Goal: Task Accomplishment & Management: Use online tool/utility

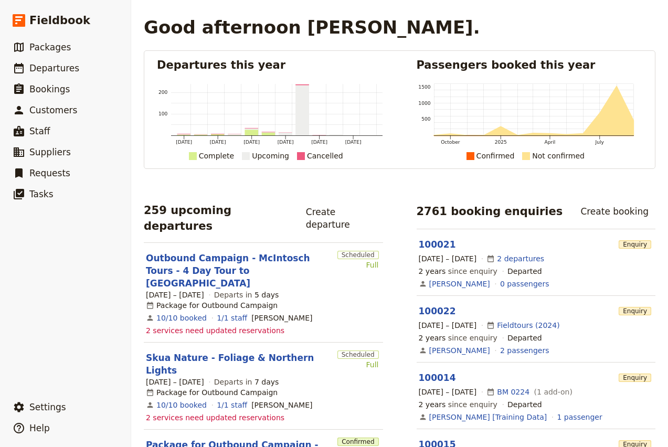
drag, startPoint x: 204, startPoint y: 248, endPoint x: 217, endPoint y: 227, distance: 25.0
click at [204, 252] on link "Outbound Campaign - McIntosch Tours - 4 Day Tour to [GEOGRAPHIC_DATA]" at bounding box center [239, 271] width 187 height 38
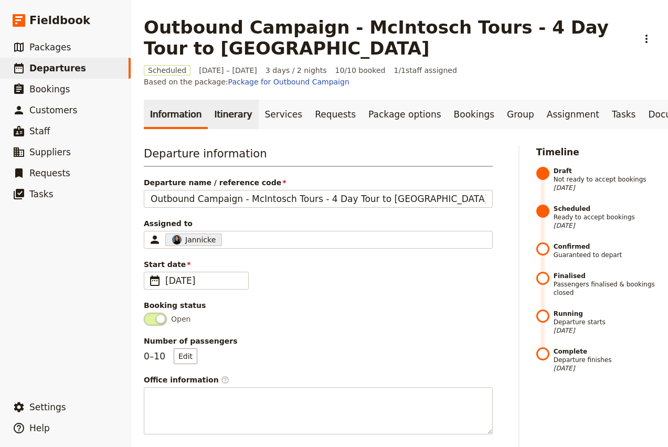
click at [236, 111] on link "Itinerary" at bounding box center [233, 114] width 50 height 29
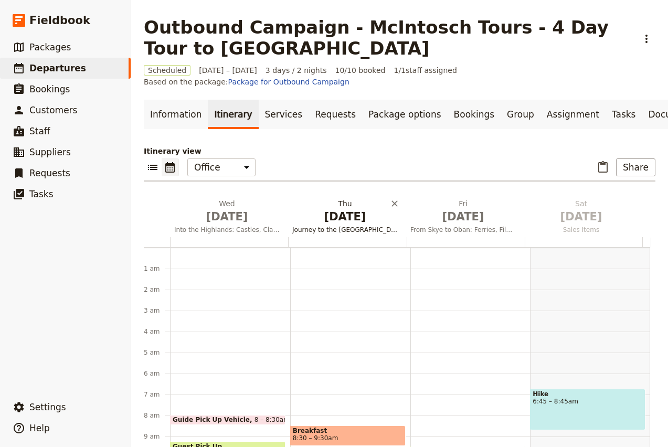
scroll to position [131, 0]
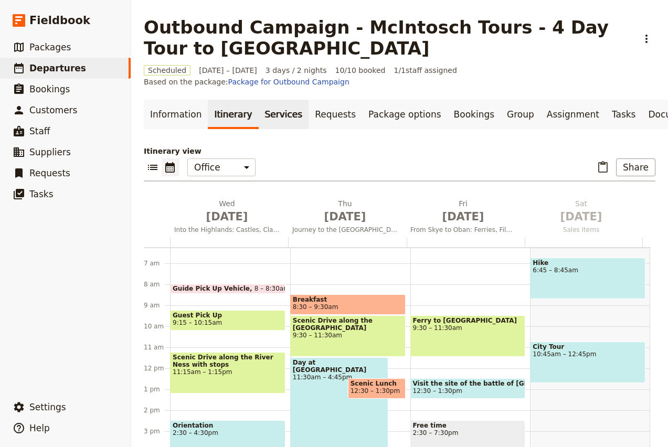
click at [266, 100] on link "Services" at bounding box center [284, 114] width 50 height 29
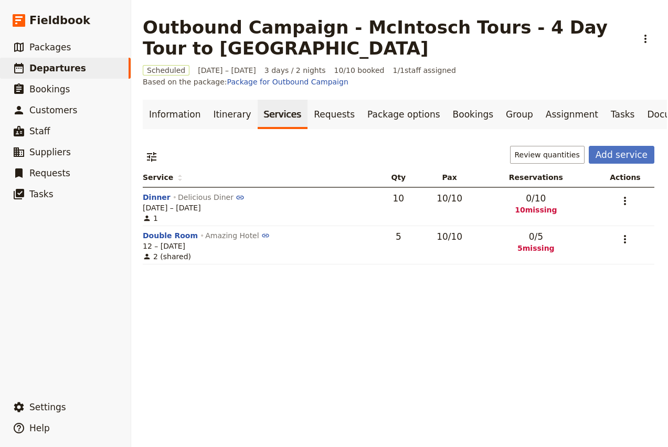
scroll to position [0, 1]
click at [153, 192] on button "Dinner" at bounding box center [157, 197] width 28 height 10
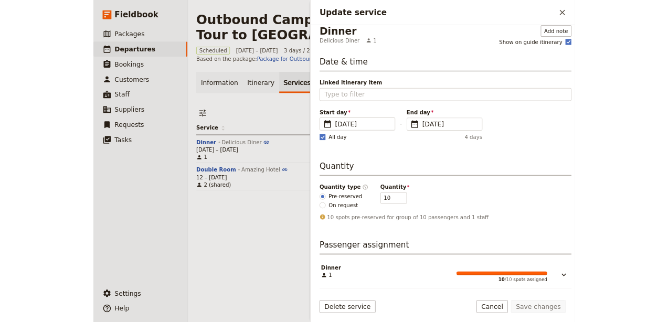
scroll to position [0, 0]
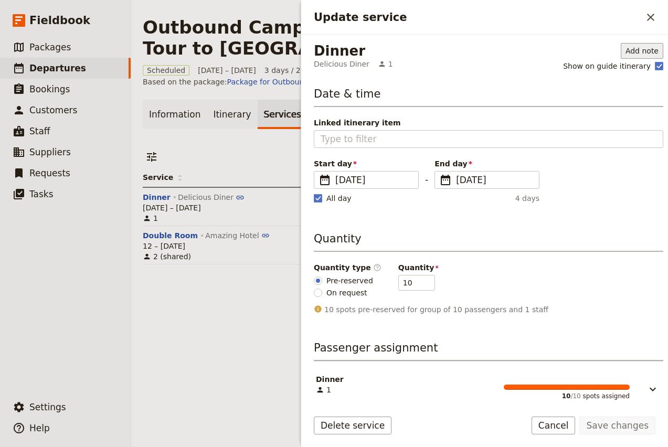
click at [633, 45] on button "Add note" at bounding box center [642, 51] width 43 height 16
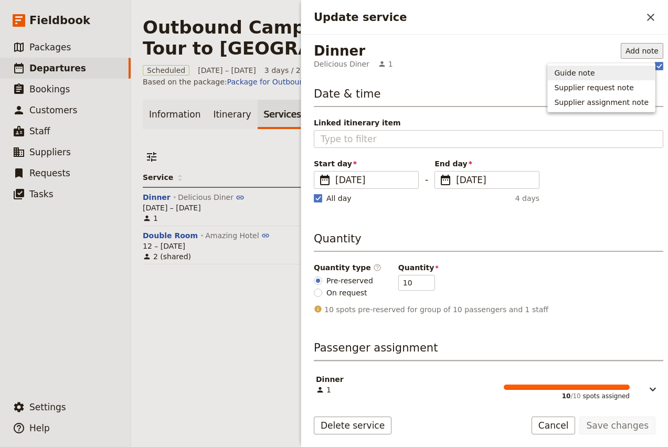
click at [612, 71] on span "Guide note" at bounding box center [601, 73] width 94 height 10
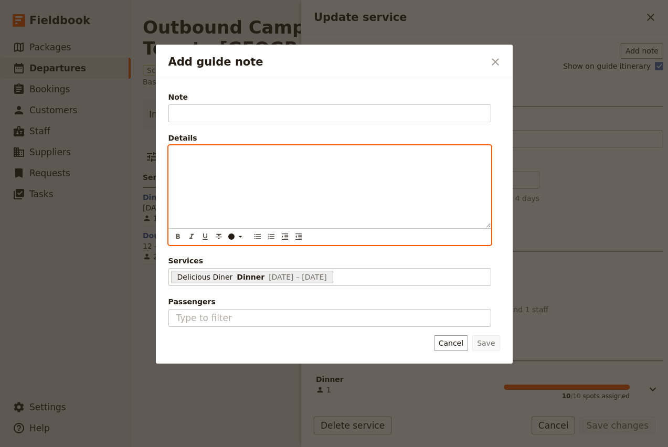
click at [285, 188] on div "Add guide note" at bounding box center [330, 187] width 322 height 82
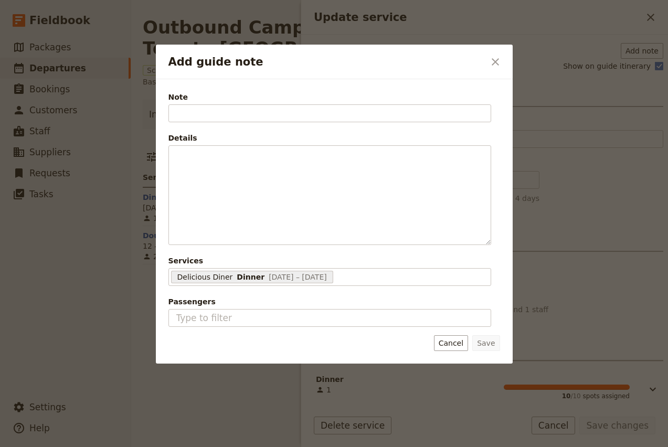
click at [496, 134] on div "Note Details ​ ​ ​ ​ ​ ​ ​ ​ ​ Services Delicious Diner Dinner [DATE] – [DATE] …" at bounding box center [333, 209] width 332 height 237
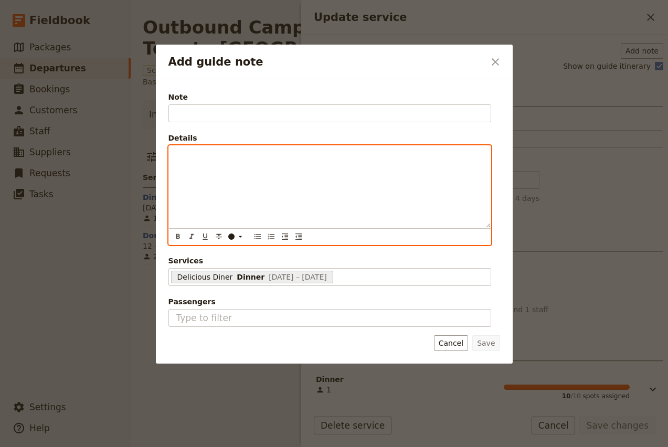
click at [339, 203] on div "Add guide note" at bounding box center [330, 187] width 322 height 82
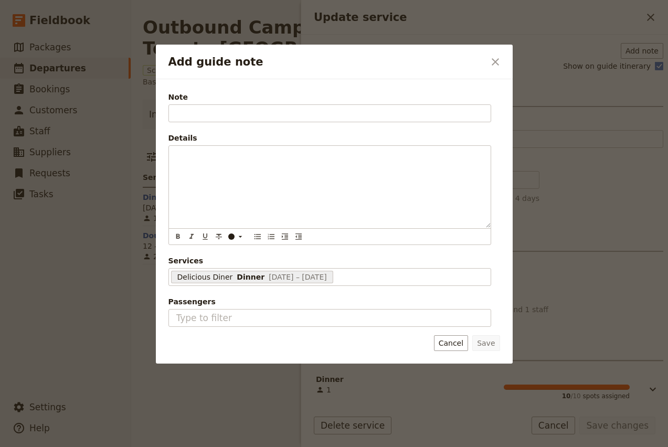
click at [387, 259] on span "Services" at bounding box center [329, 261] width 323 height 10
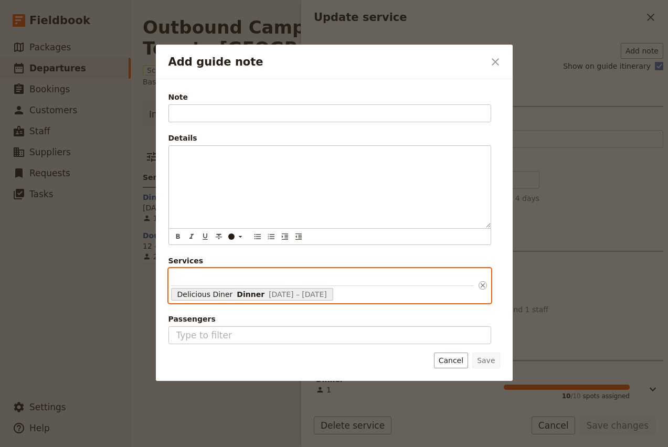
click at [387, 271] on input "Services Delicious Diner Dinner [DATE] – [DATE] 6864ba0e47b1cbd62fb486a7" at bounding box center [322, 278] width 303 height 15
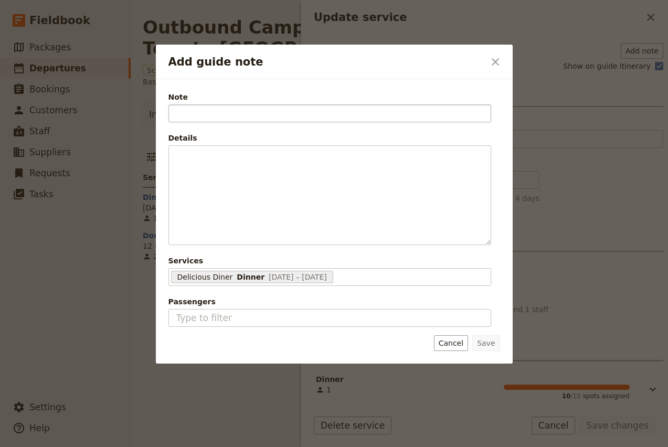
drag, startPoint x: 506, startPoint y: 109, endPoint x: 490, endPoint y: 115, distance: 17.6
click at [506, 109] on div "Note Details ​ ​ ​ ​ ​ ​ ​ ​ ​ Services Delicious Diner Dinner [DATE] – [DATE] …" at bounding box center [334, 221] width 357 height 284
